Goal: Task Accomplishment & Management: Use online tool/utility

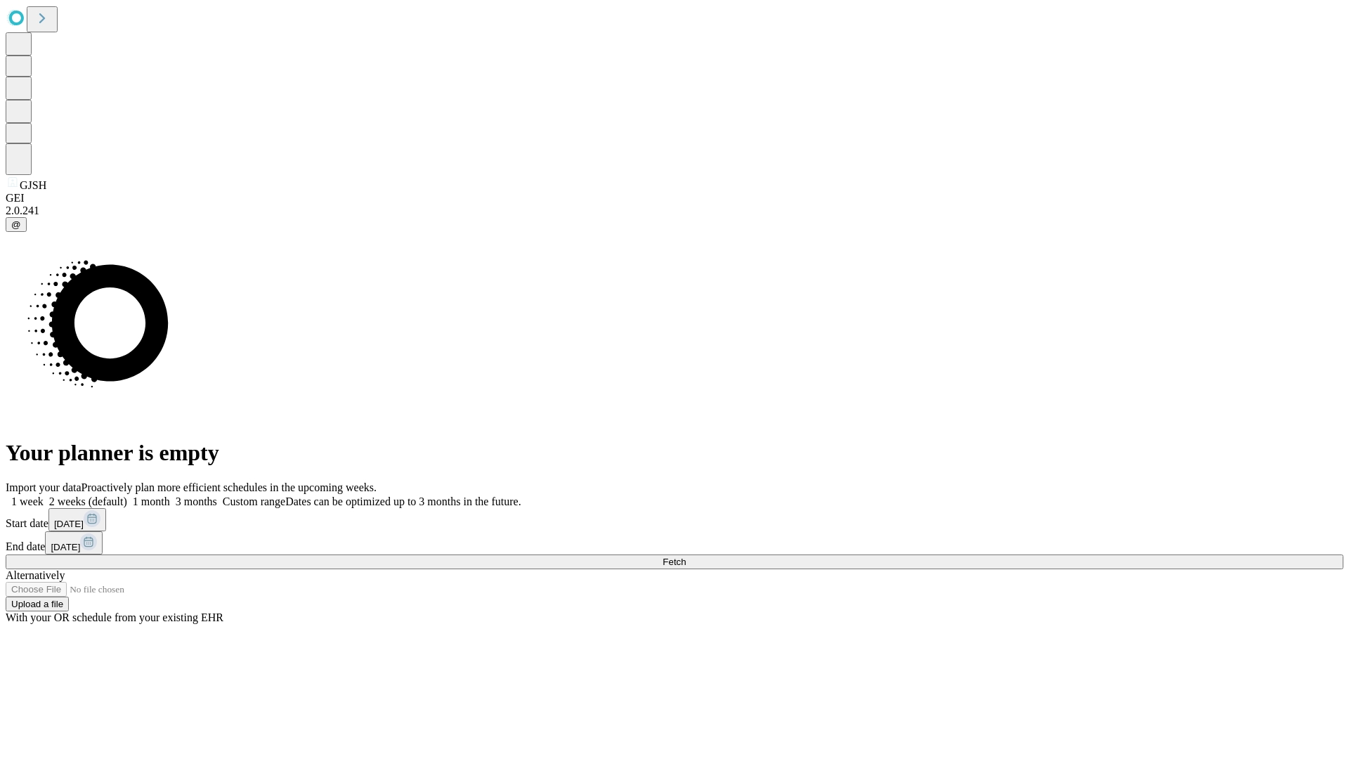
click at [686, 556] on span "Fetch" at bounding box center [673, 561] width 23 height 11
